Goal: Use online tool/utility

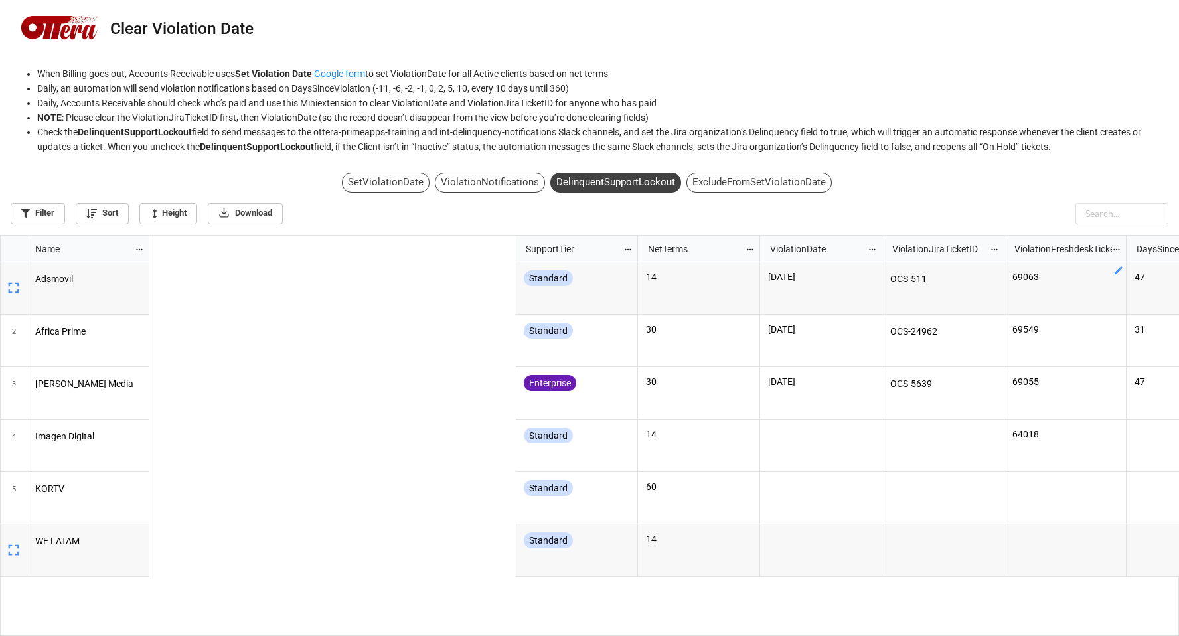
scroll to position [393, 1171]
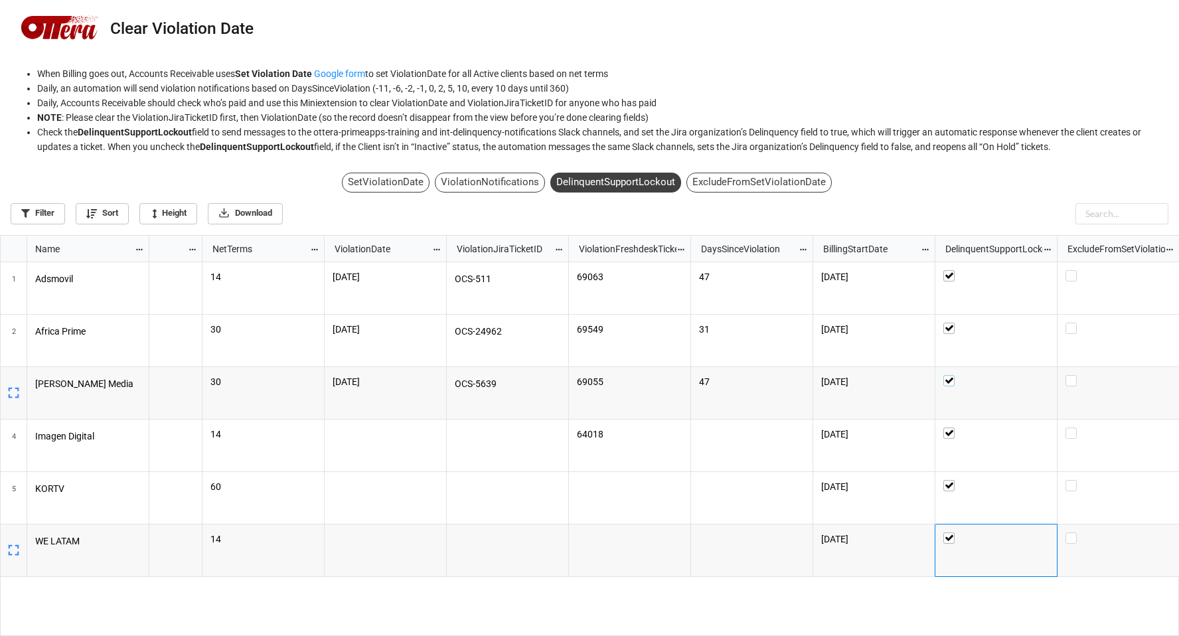
click at [950, 375] on label "grid" at bounding box center [996, 375] width 106 height 0
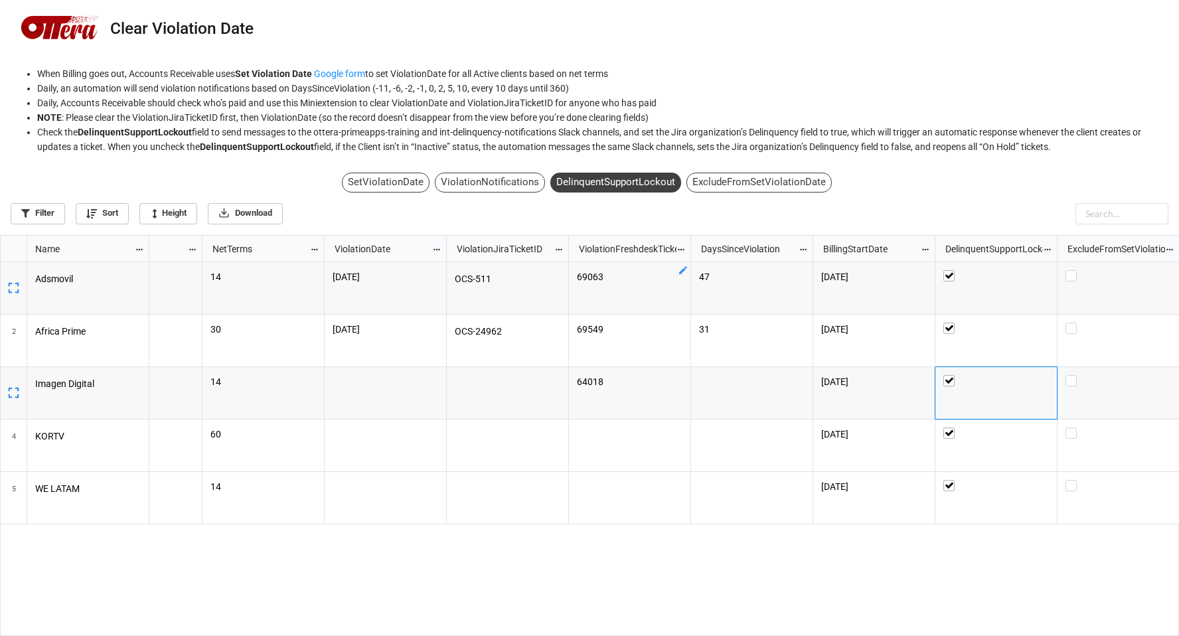
click at [389, 184] on div "SetViolationDate" at bounding box center [386, 183] width 88 height 20
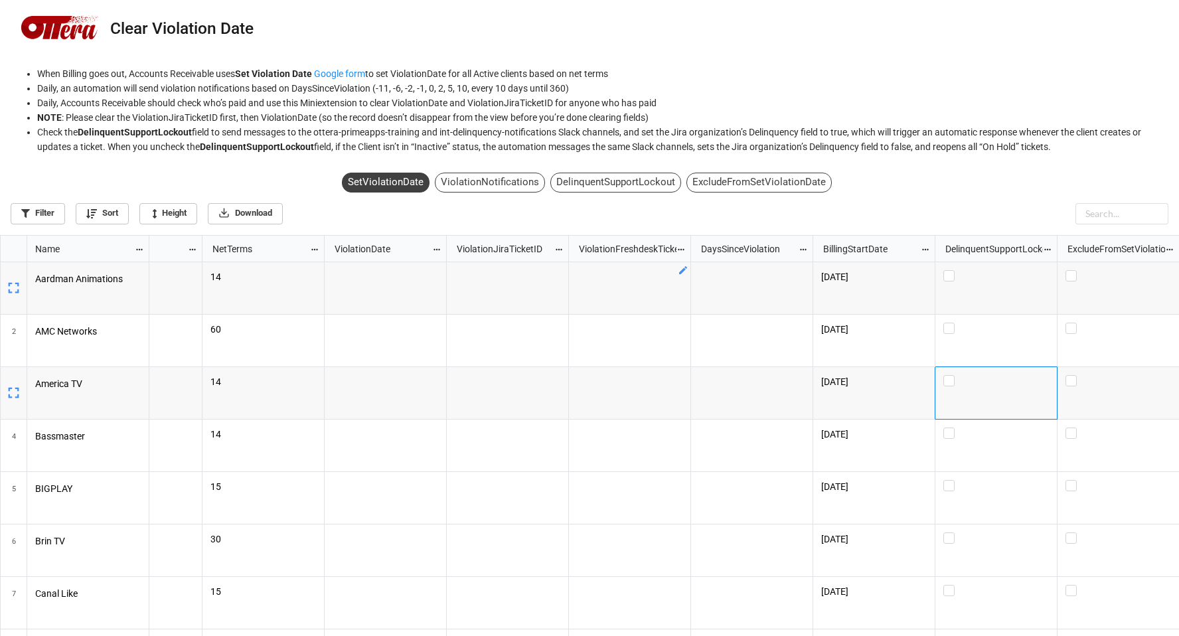
checkbox input "false"
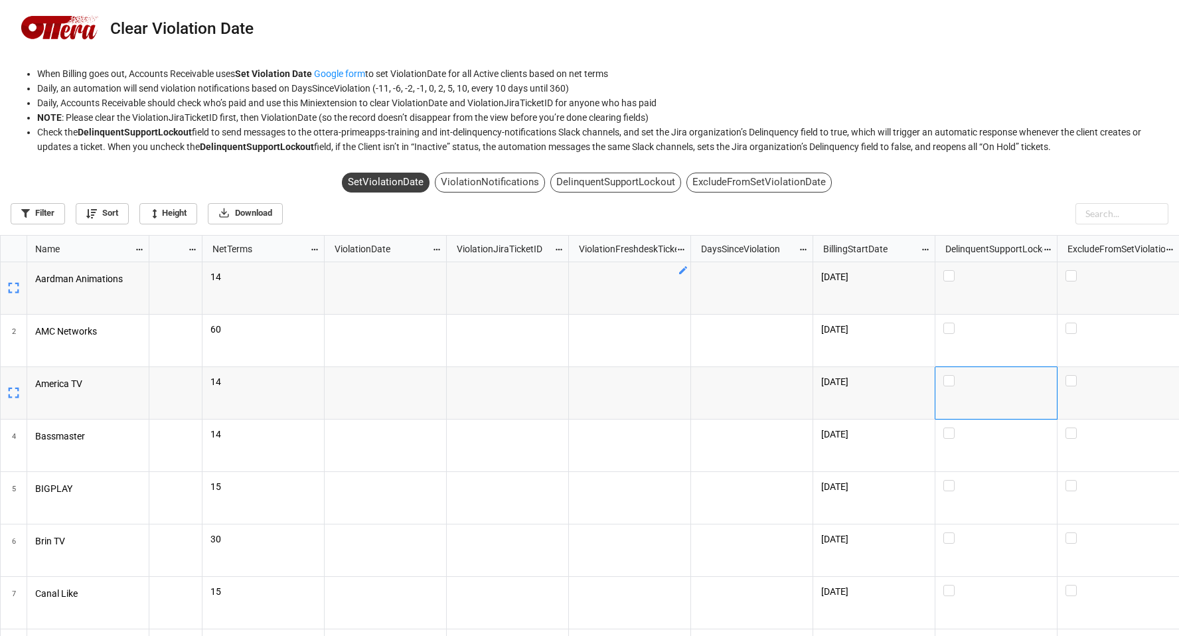
scroll to position [7, 7]
click at [523, 182] on div "ViolationNotifications" at bounding box center [490, 183] width 110 height 20
checkbox input "true"
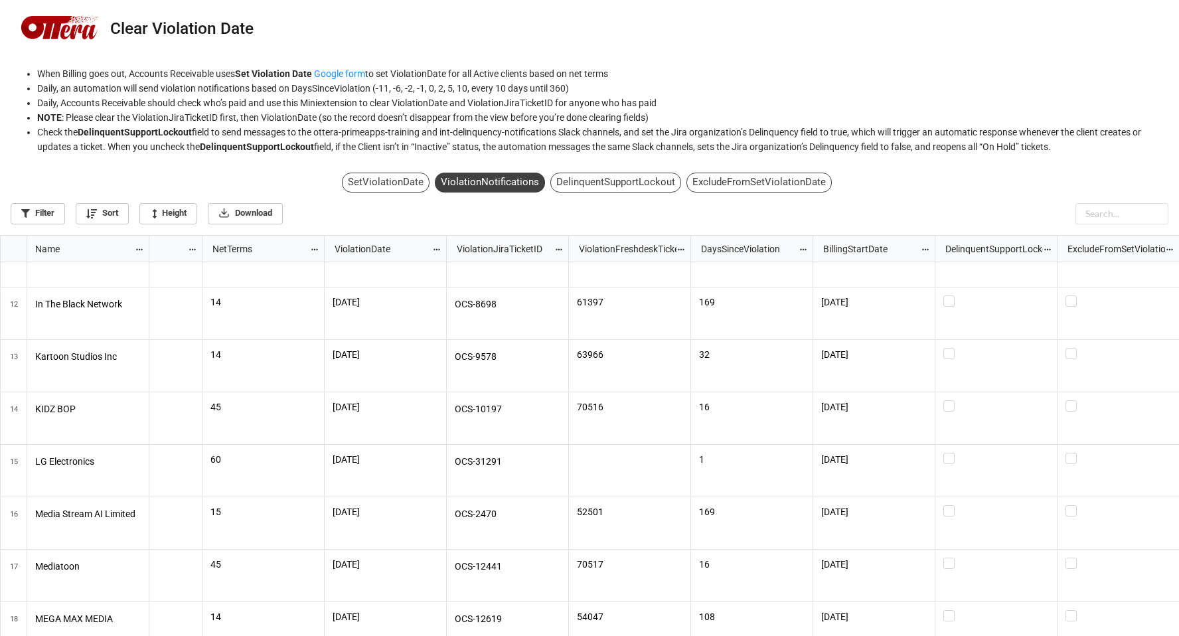
scroll to position [0, 0]
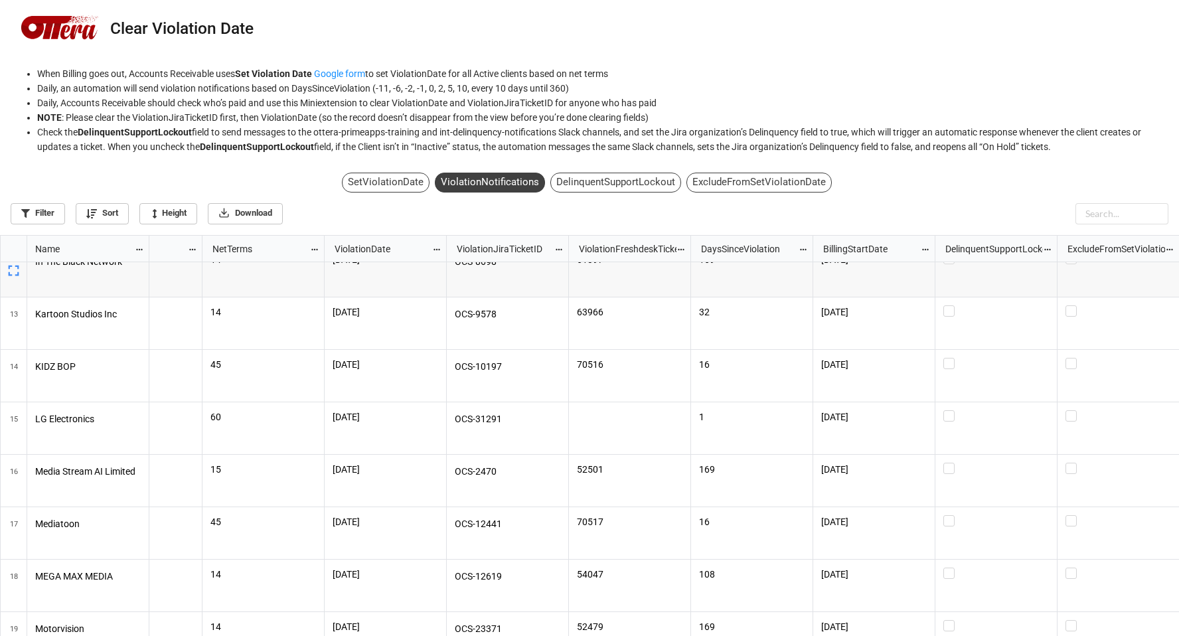
click at [371, 188] on div "SetViolationDate" at bounding box center [386, 183] width 88 height 20
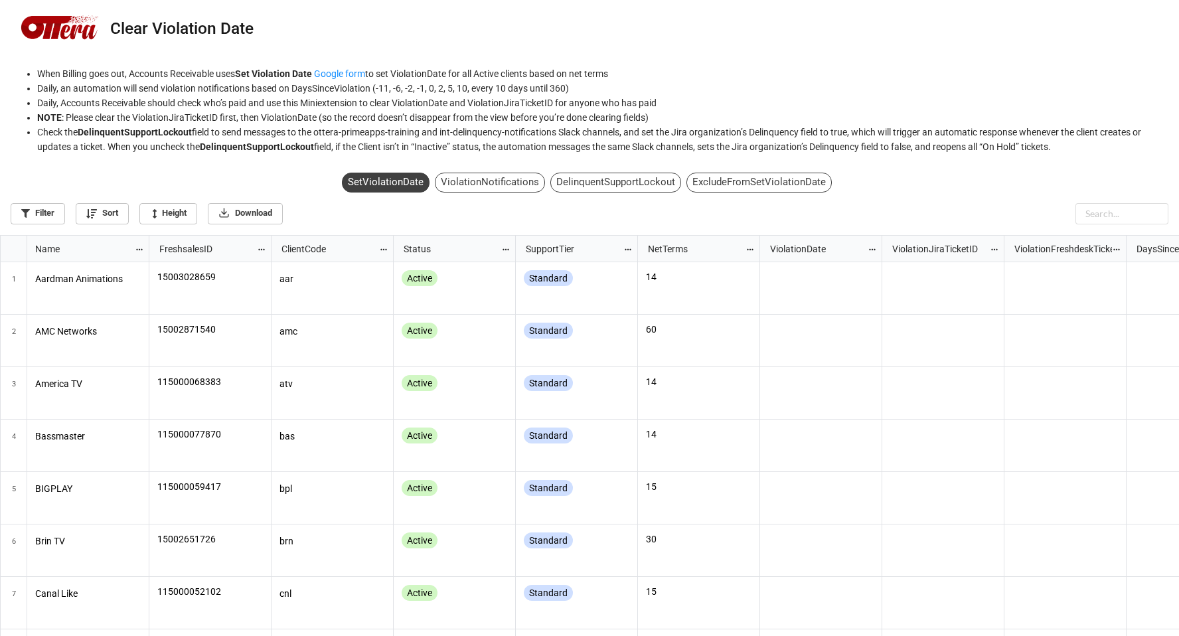
scroll to position [393, 1171]
click at [627, 181] on div "DelinquentSupportLockout" at bounding box center [615, 183] width 131 height 20
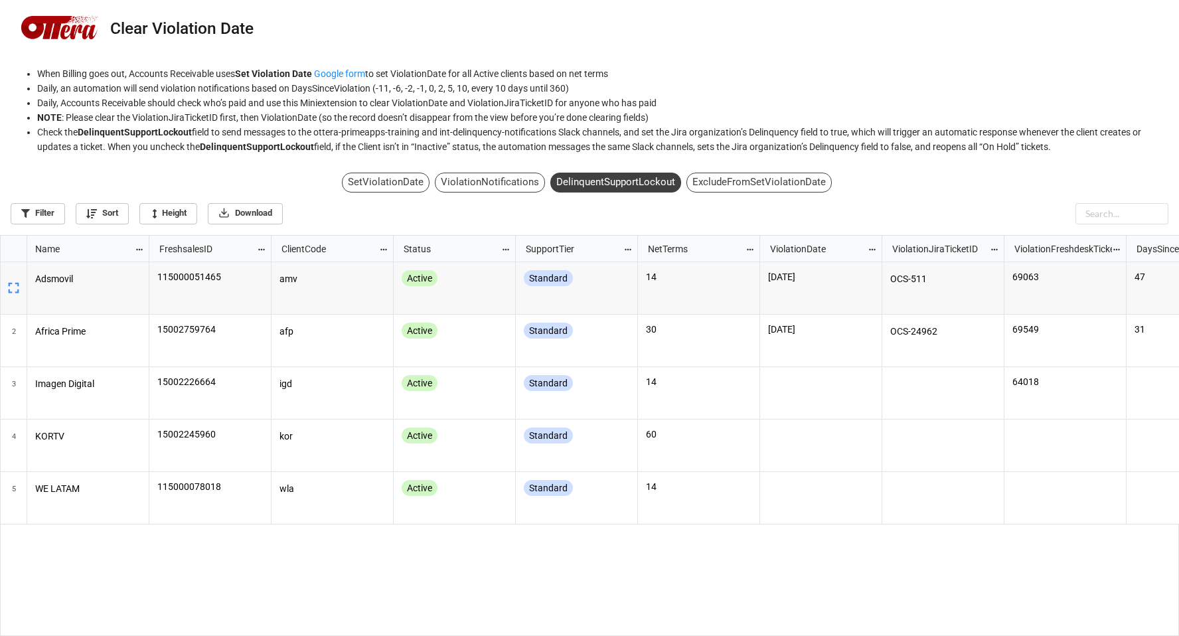
click at [396, 185] on div "SetViolationDate" at bounding box center [386, 183] width 88 height 20
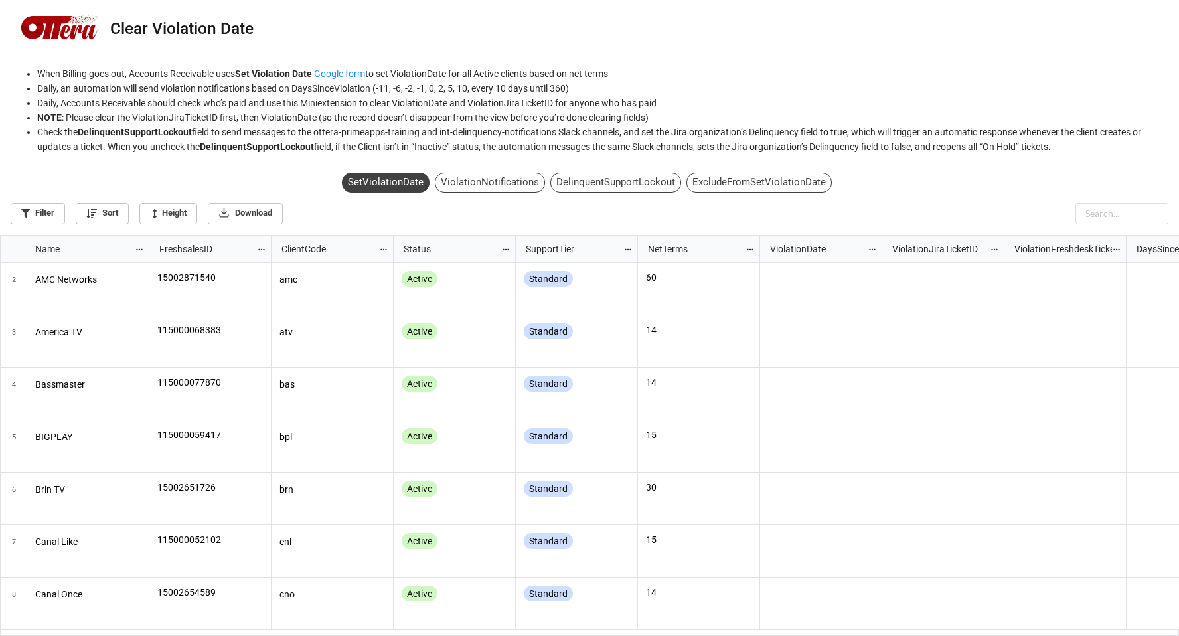
scroll to position [0, 0]
click at [633, 185] on div "DelinquentSupportLockout" at bounding box center [615, 183] width 131 height 20
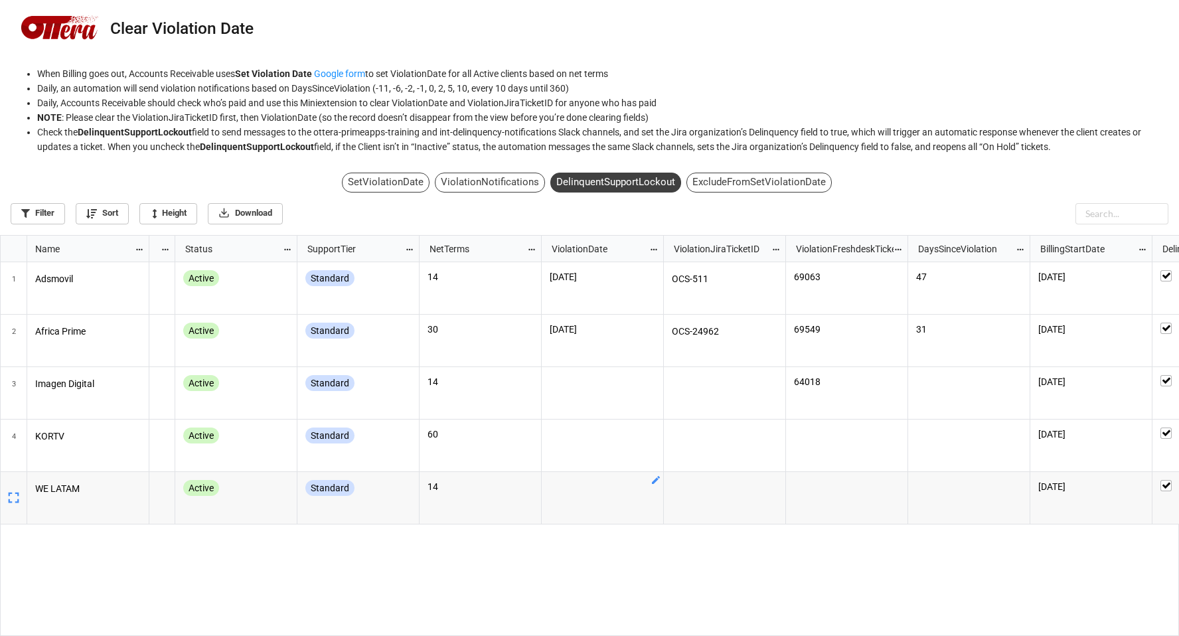
scroll to position [0, 220]
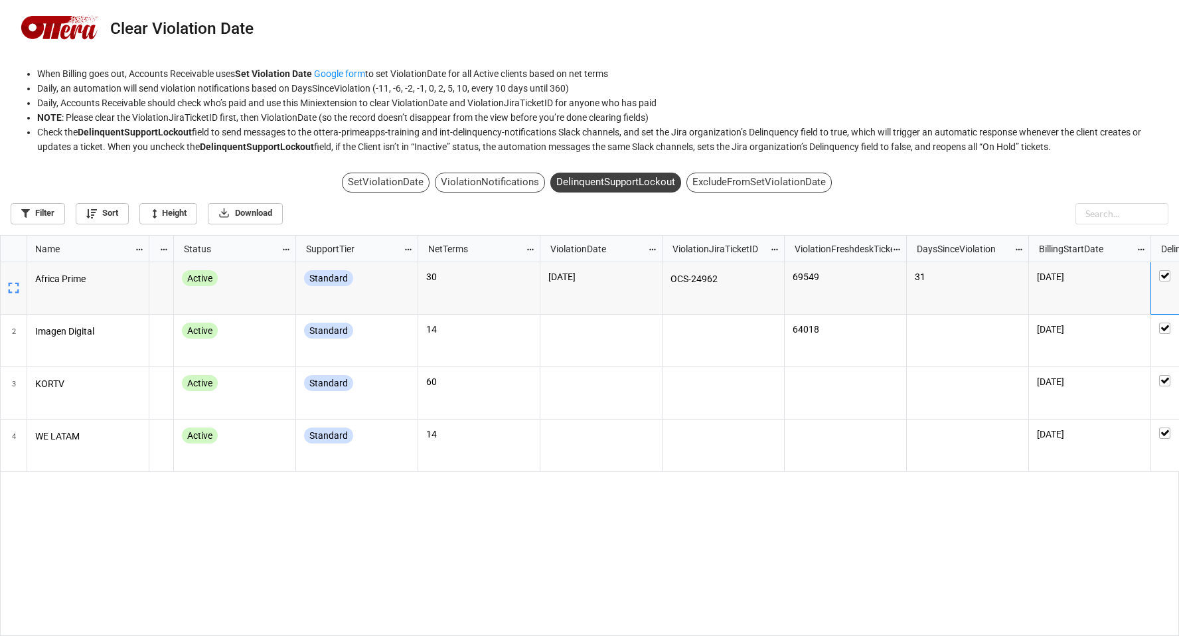
scroll to position [393, 1171]
